Goal: Transaction & Acquisition: Book appointment/travel/reservation

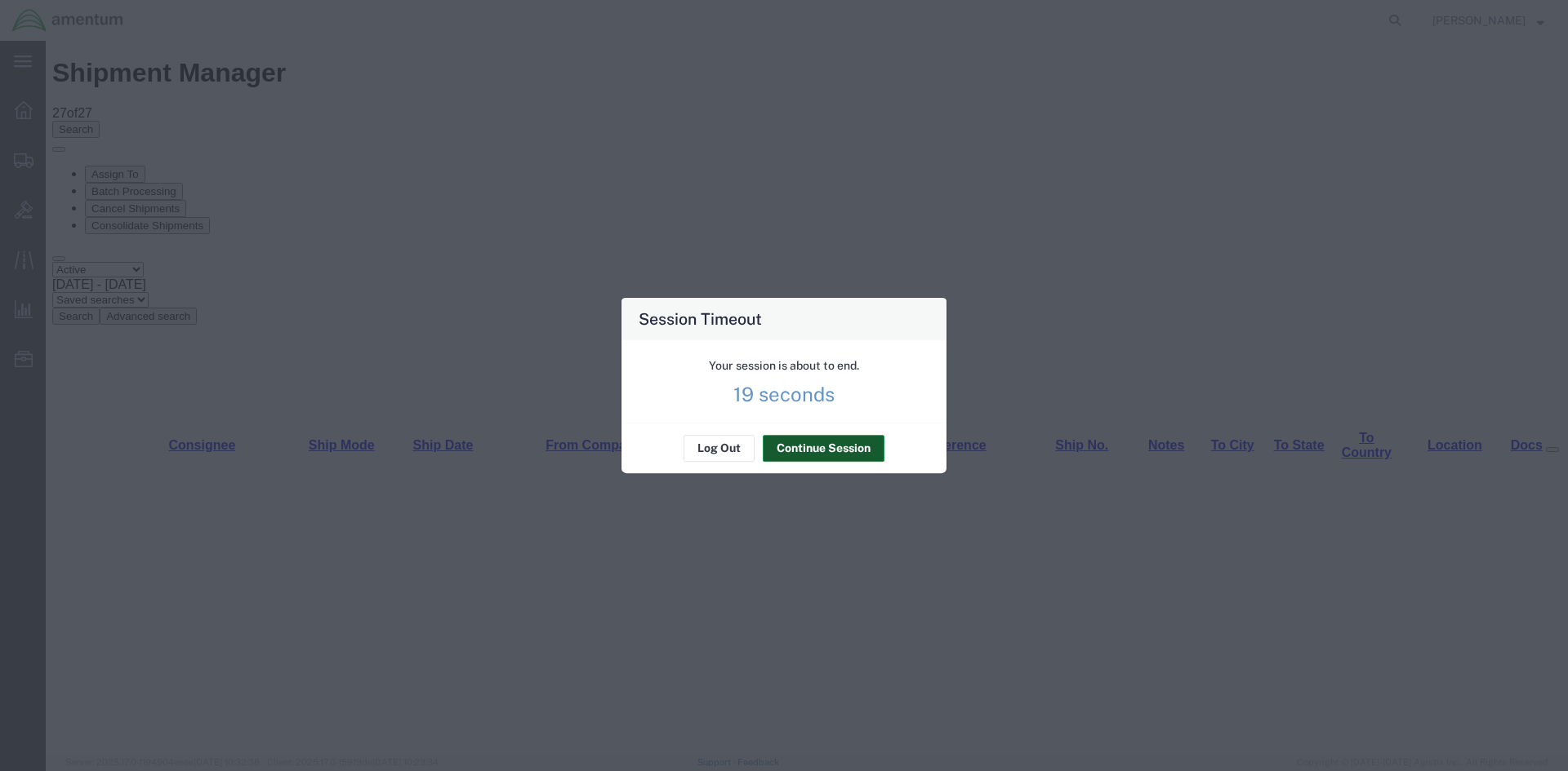
click at [795, 444] on button "Continue Session" at bounding box center [823, 448] width 122 height 26
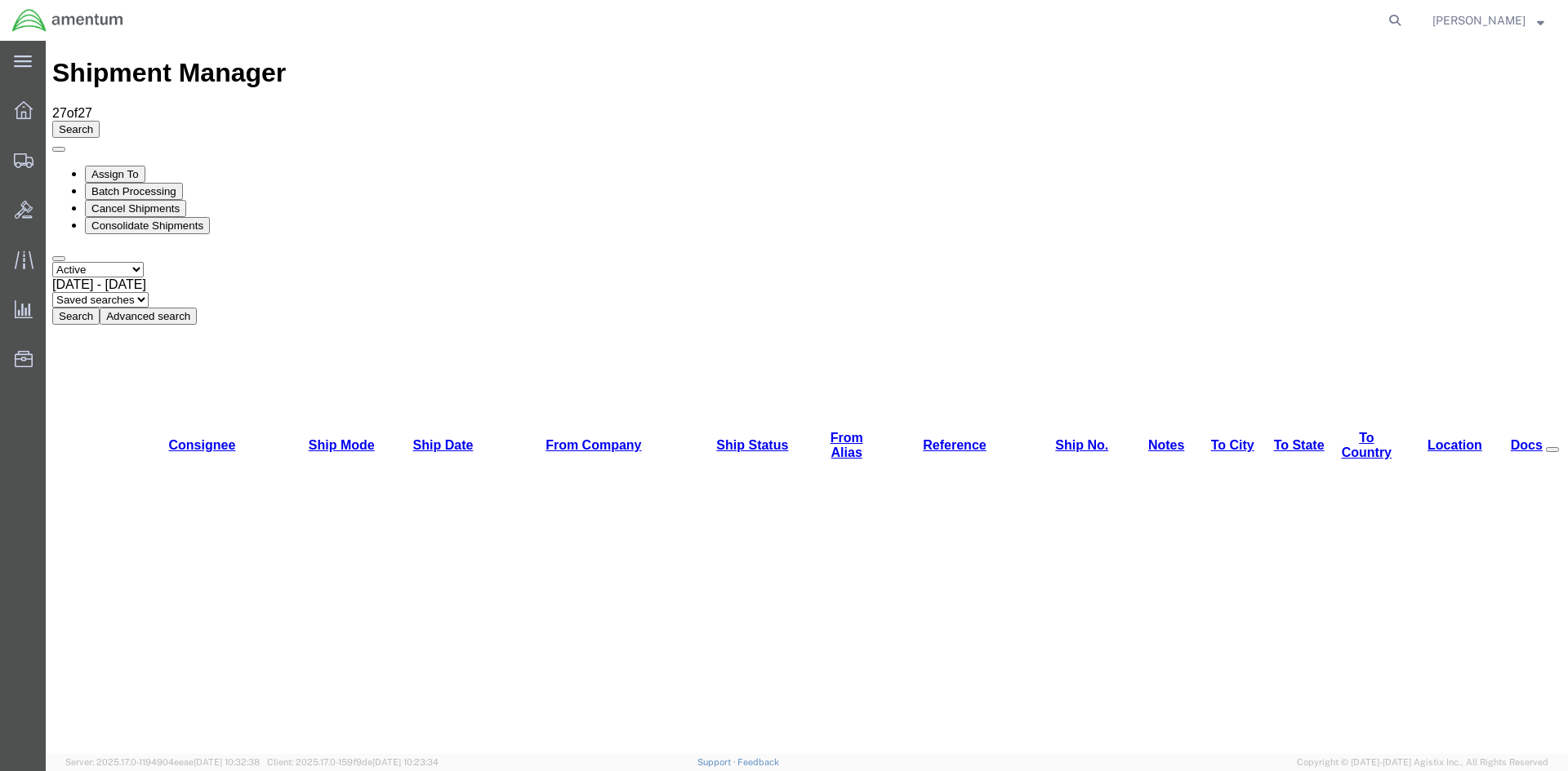
click at [100, 308] on button "Search" at bounding box center [76, 316] width 48 height 17
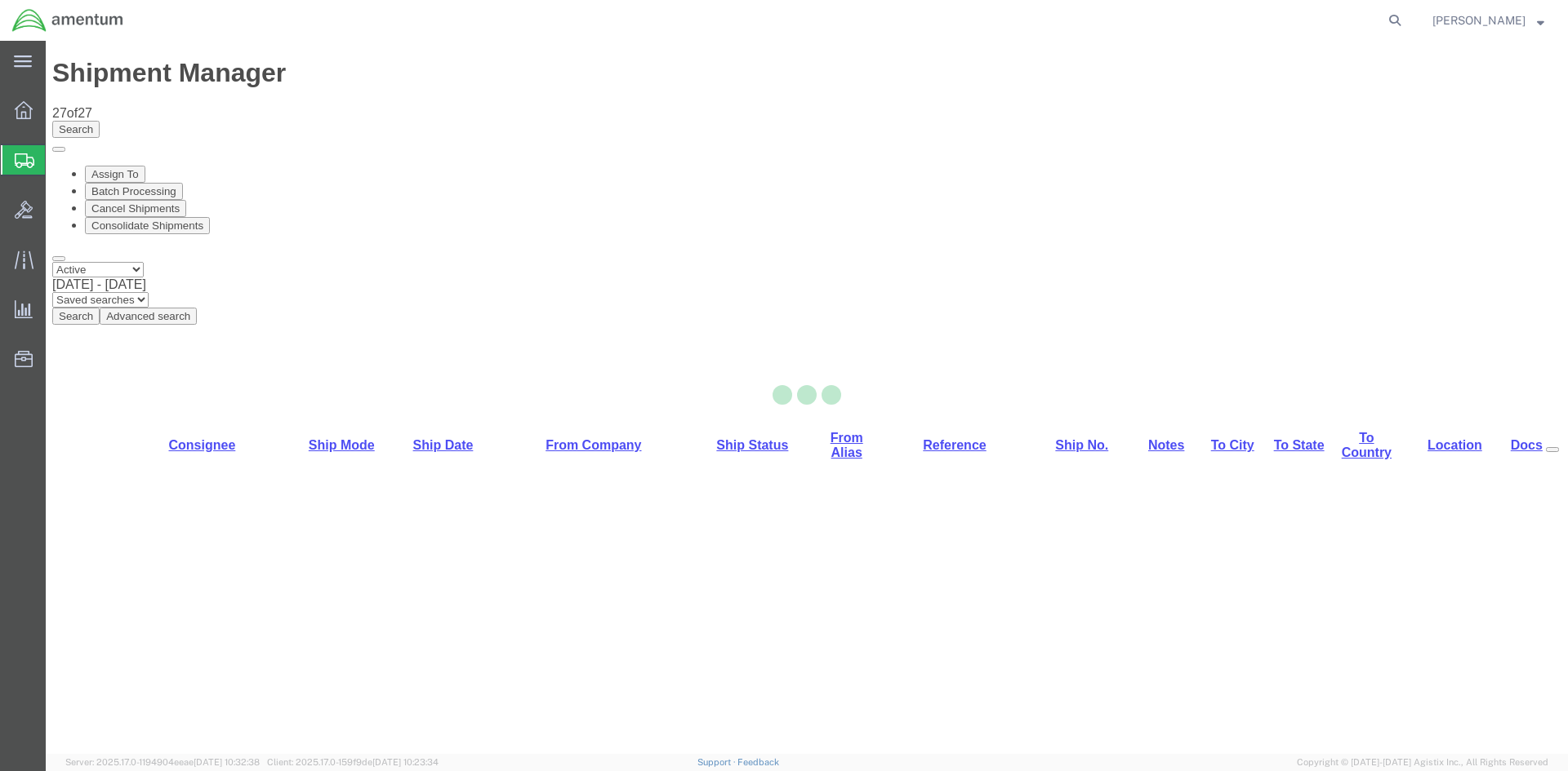
select select "42668"
select select "42717"
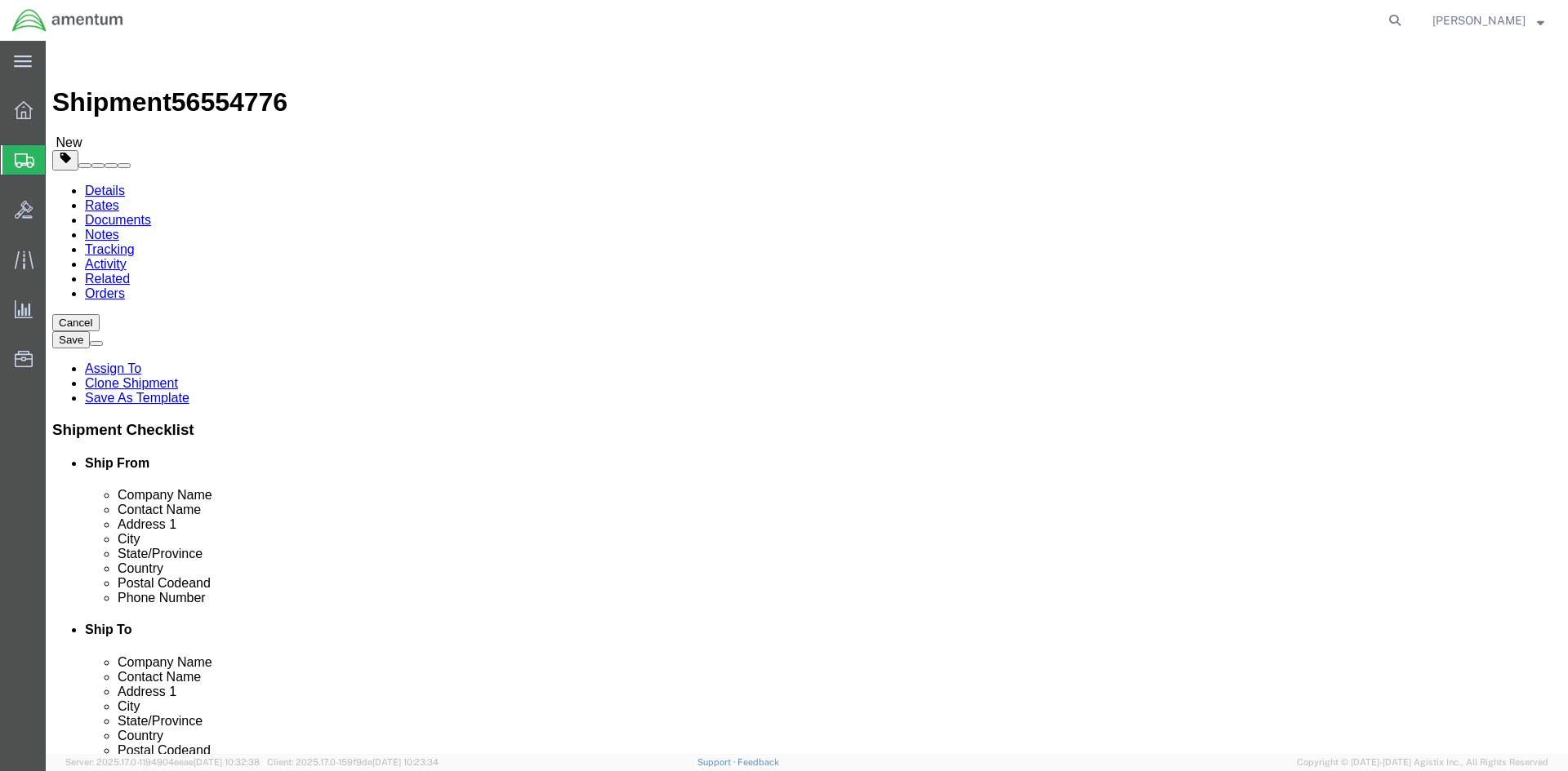
click button "Rate Shipment"
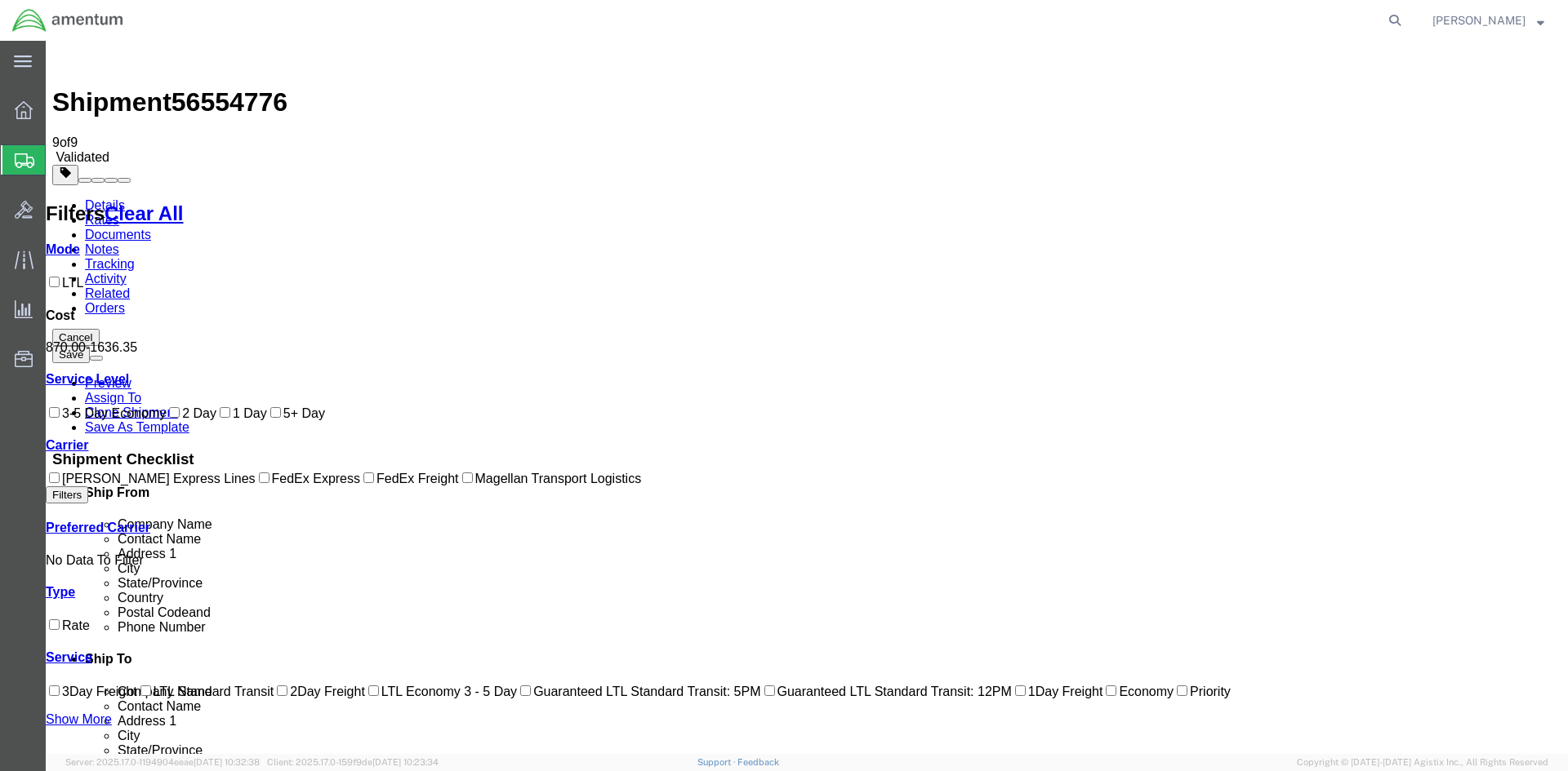
click at [95, 198] on link "Details" at bounding box center [105, 205] width 40 height 14
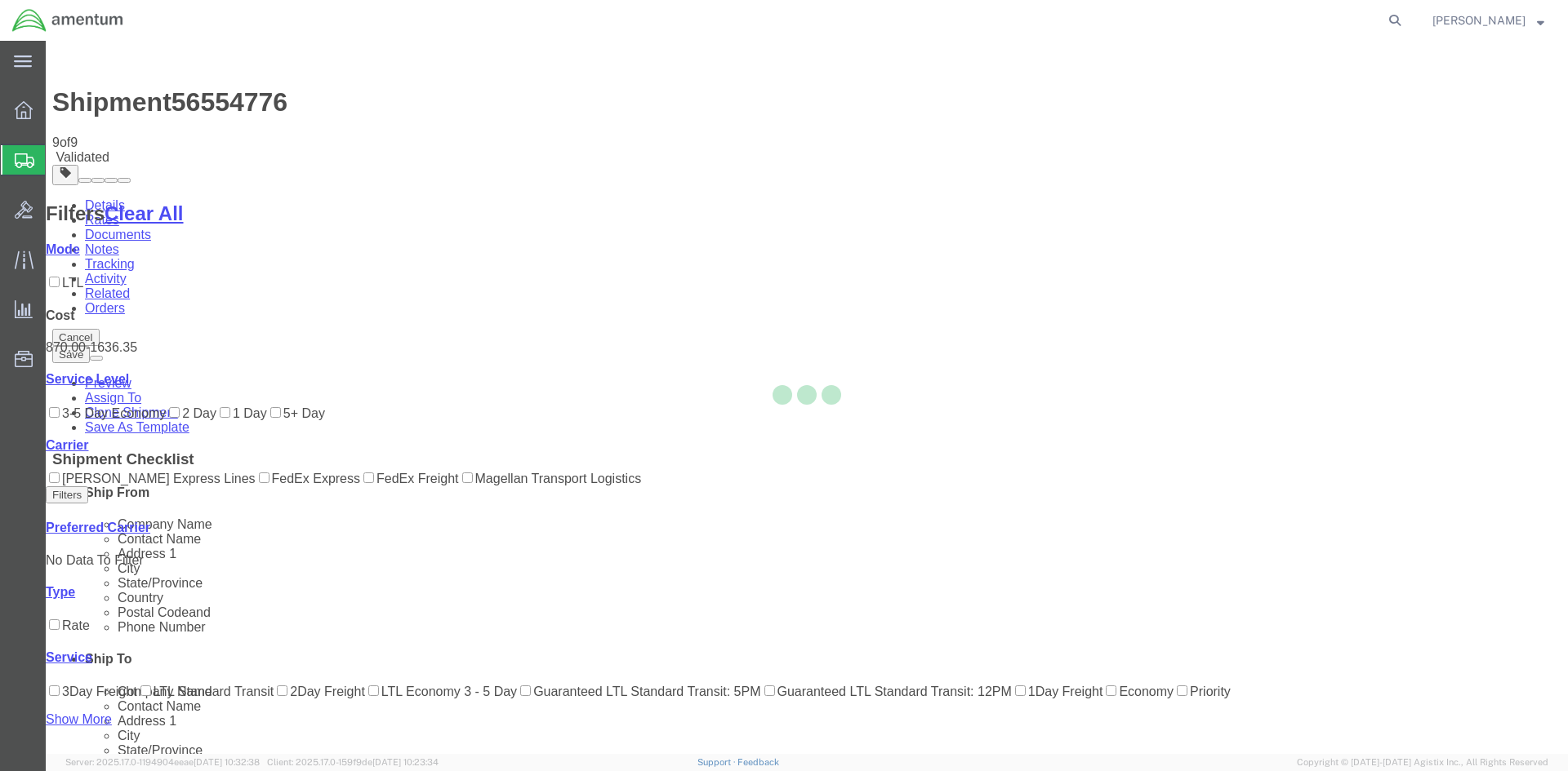
select select "42668"
select select "42717"
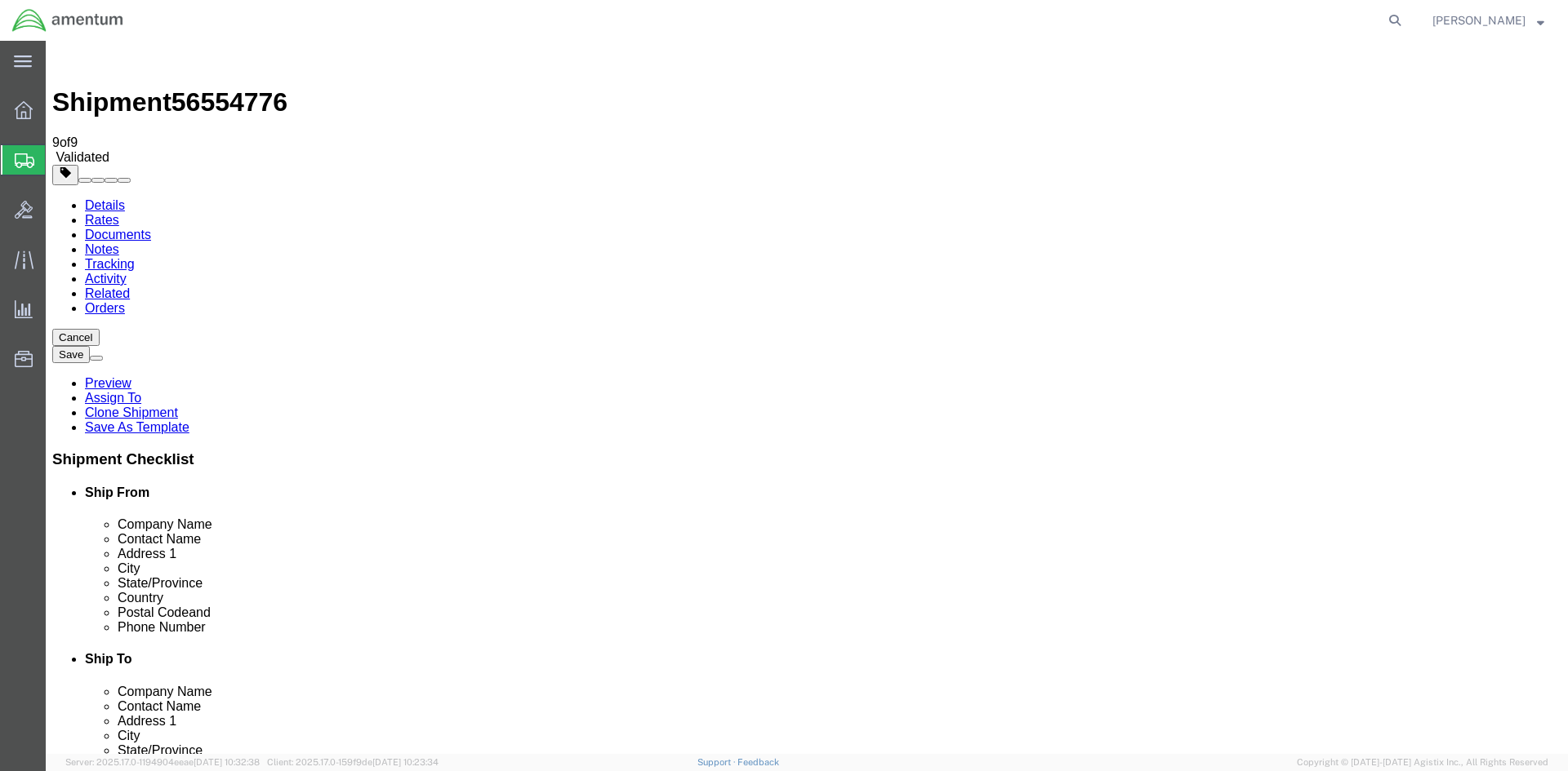
click link "Package Information"
drag, startPoint x: 268, startPoint y: 375, endPoint x: 212, endPoint y: 366, distance: 56.7
click div "Package Type Select BCK Boxes Bale(s) Basket(s) Bolt(s) Bottle(s) Buckets Bulk …"
type input "7.0"
drag, startPoint x: 1166, startPoint y: 640, endPoint x: 1176, endPoint y: 641, distance: 10.0
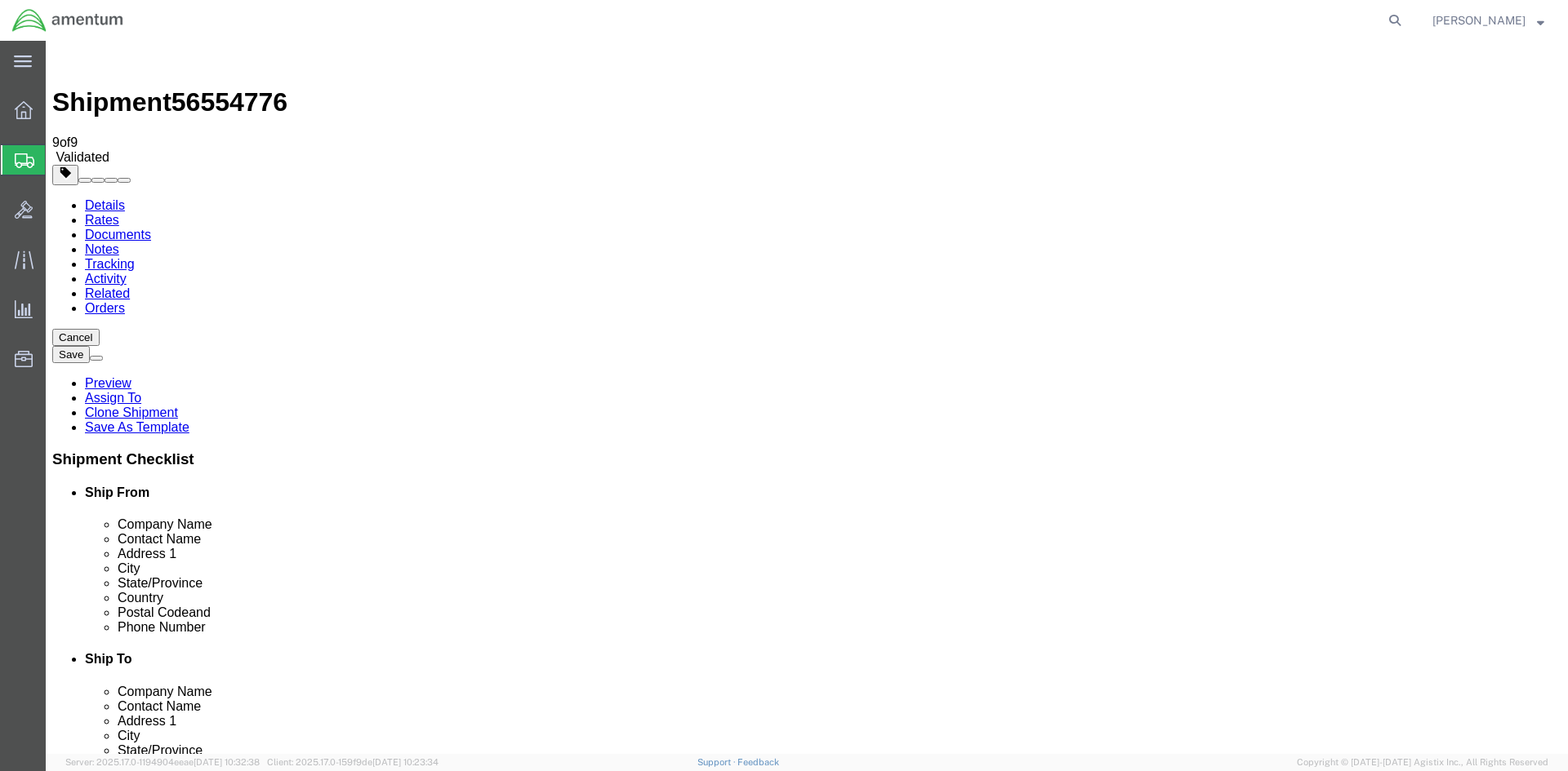
click button "Continue"
drag, startPoint x: 1297, startPoint y: 681, endPoint x: 1273, endPoint y: 664, distance: 29.4
click button "Rate Shipment"
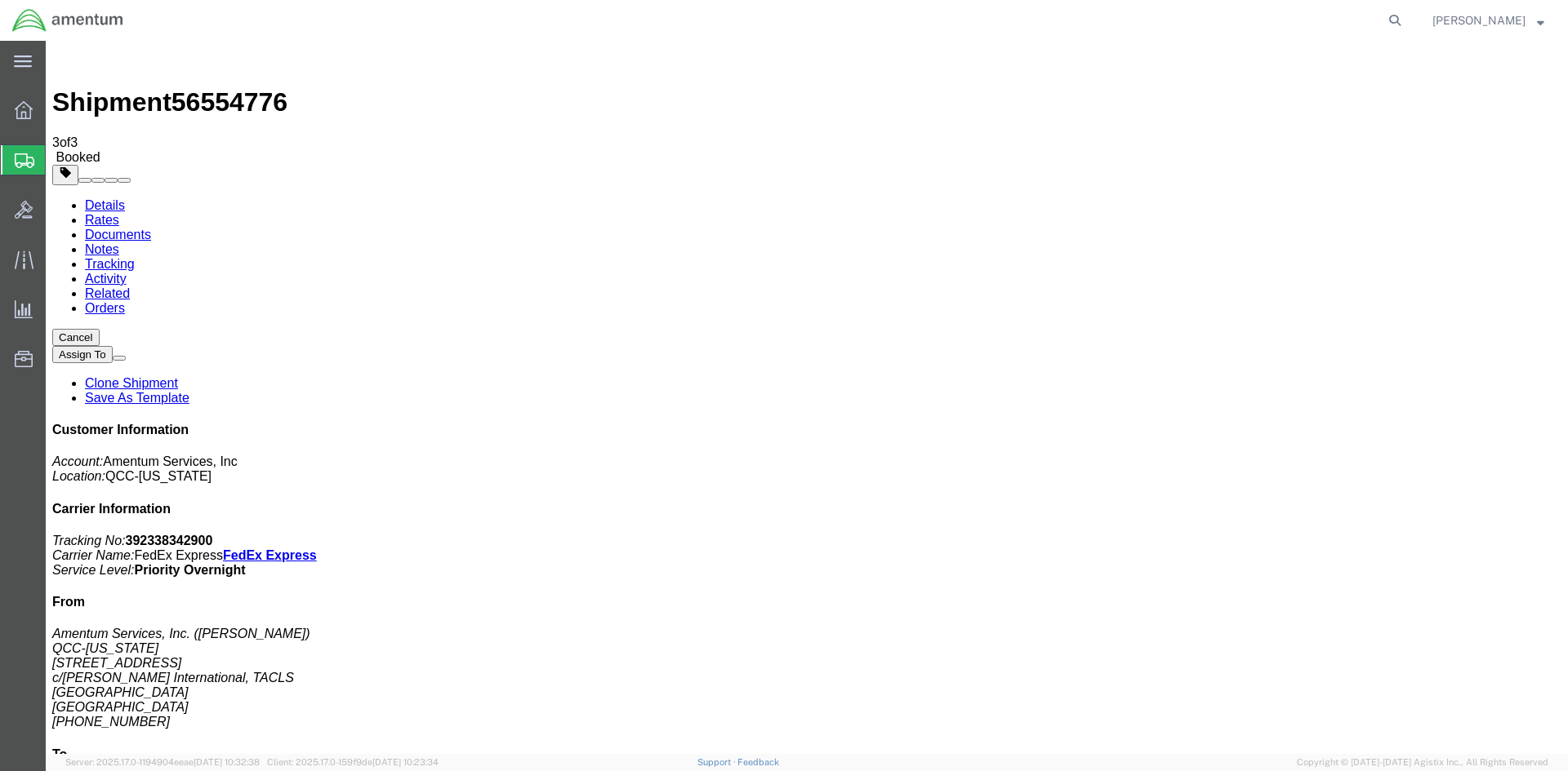
drag, startPoint x: 580, startPoint y: 288, endPoint x: 649, endPoint y: 286, distance: 69.0
copy td "392338342900"
click at [119, 213] on link "Rates" at bounding box center [102, 220] width 35 height 14
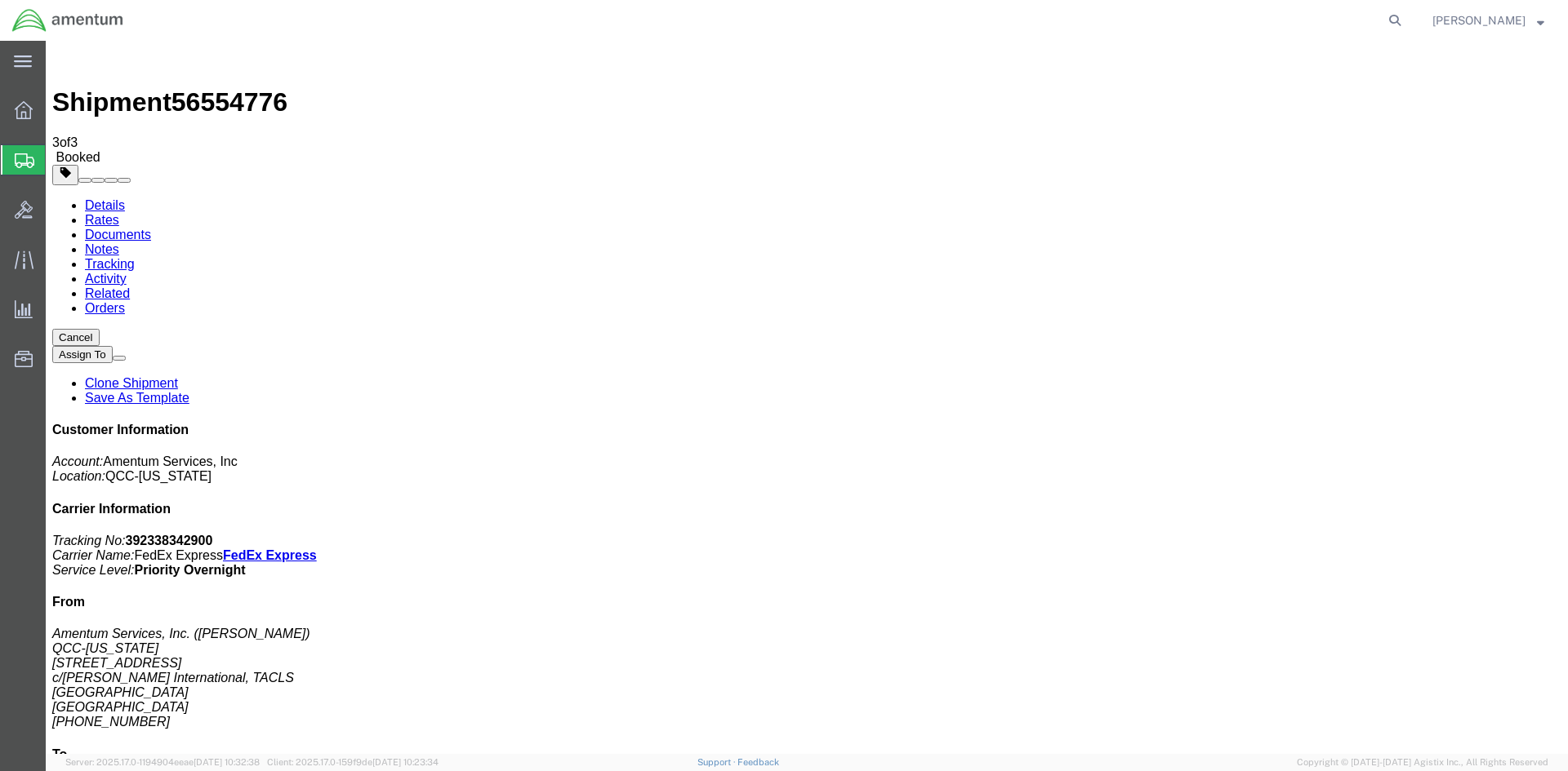
click at [46, 41] on div at bounding box center [46, 41] width 0 height 0
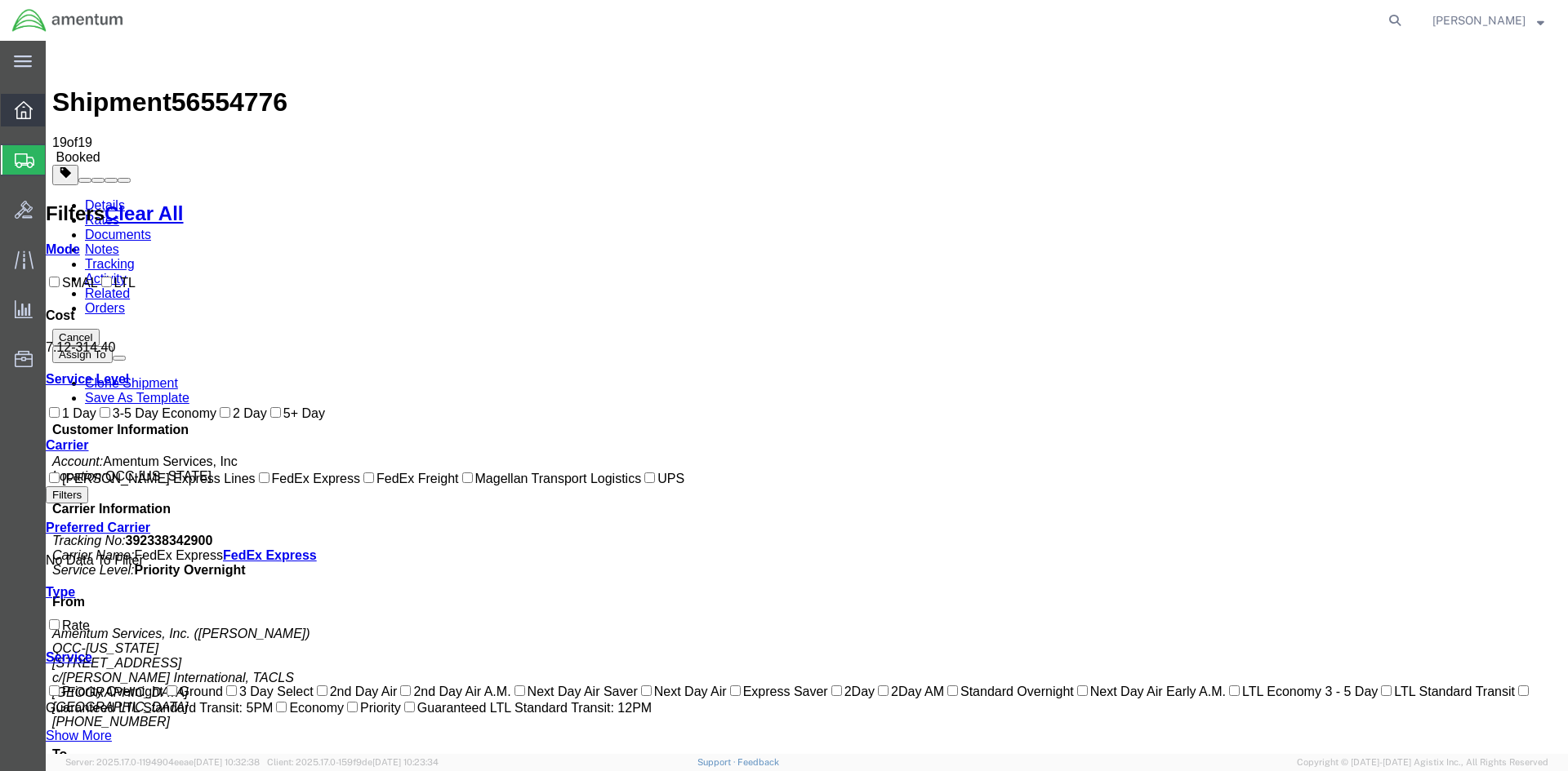
click at [39, 117] on div at bounding box center [24, 110] width 46 height 33
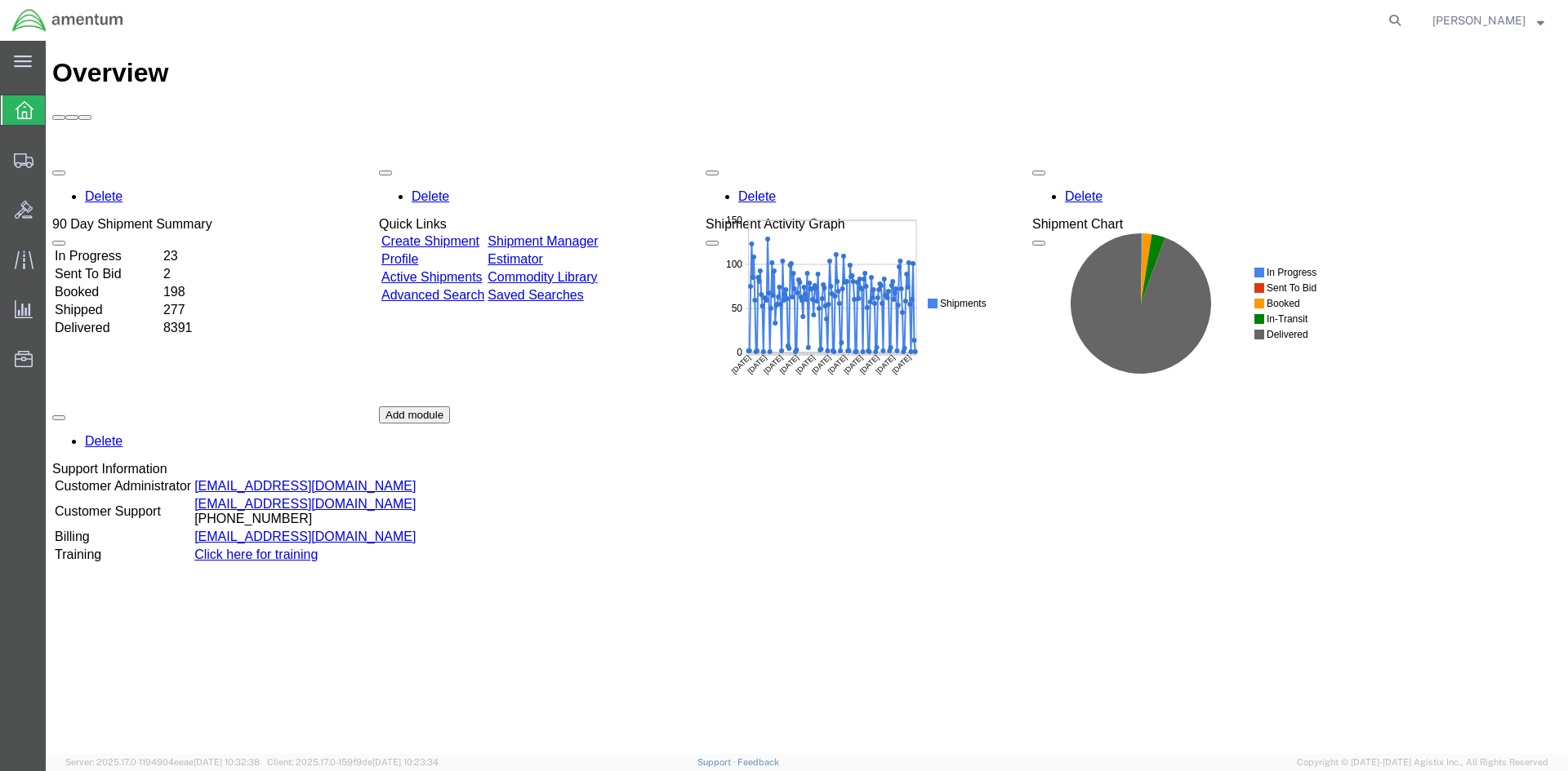
click at [577, 235] on link "Shipment Manager" at bounding box center [541, 241] width 110 height 14
